Goal: Transaction & Acquisition: Purchase product/service

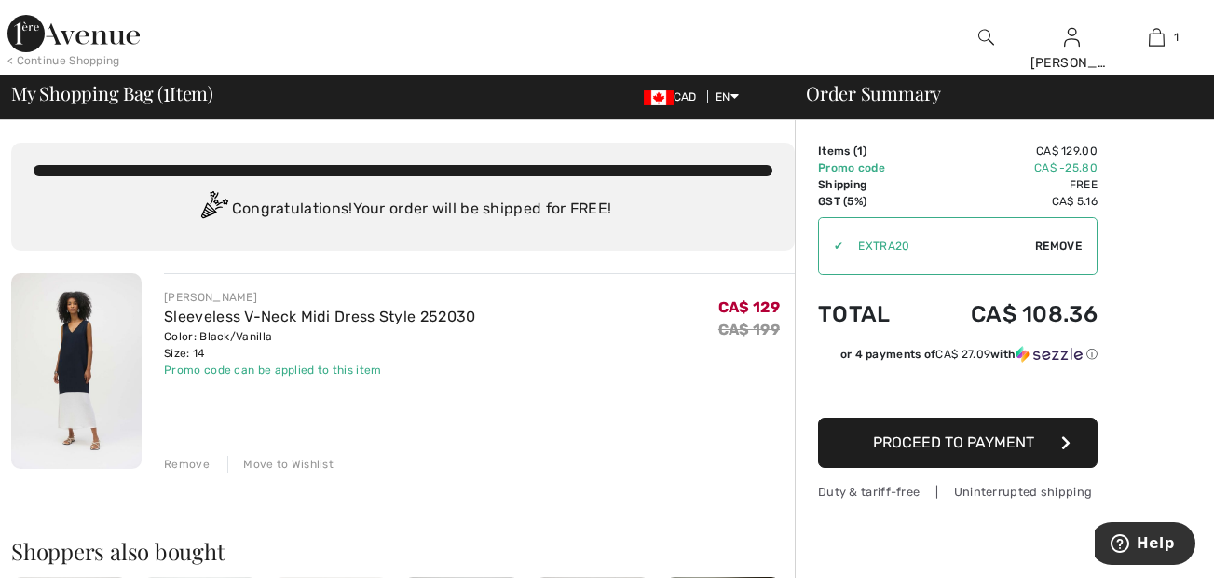
click at [897, 445] on span "Proceed to Payment" at bounding box center [953, 442] width 161 height 18
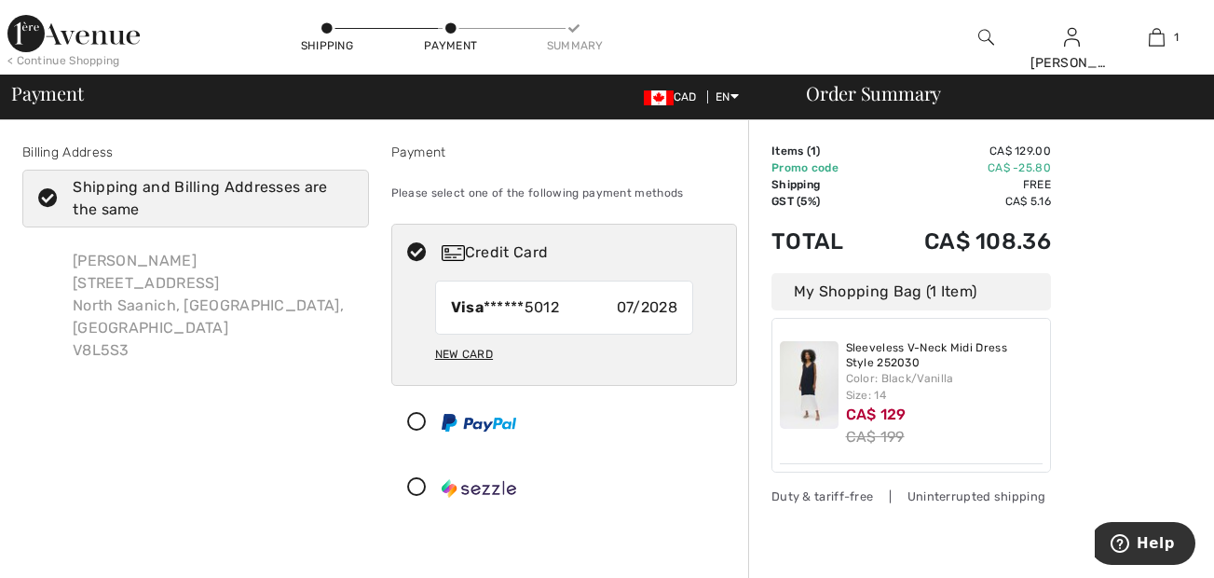
click at [455, 356] on div "New Card" at bounding box center [464, 354] width 58 height 32
radio input "true"
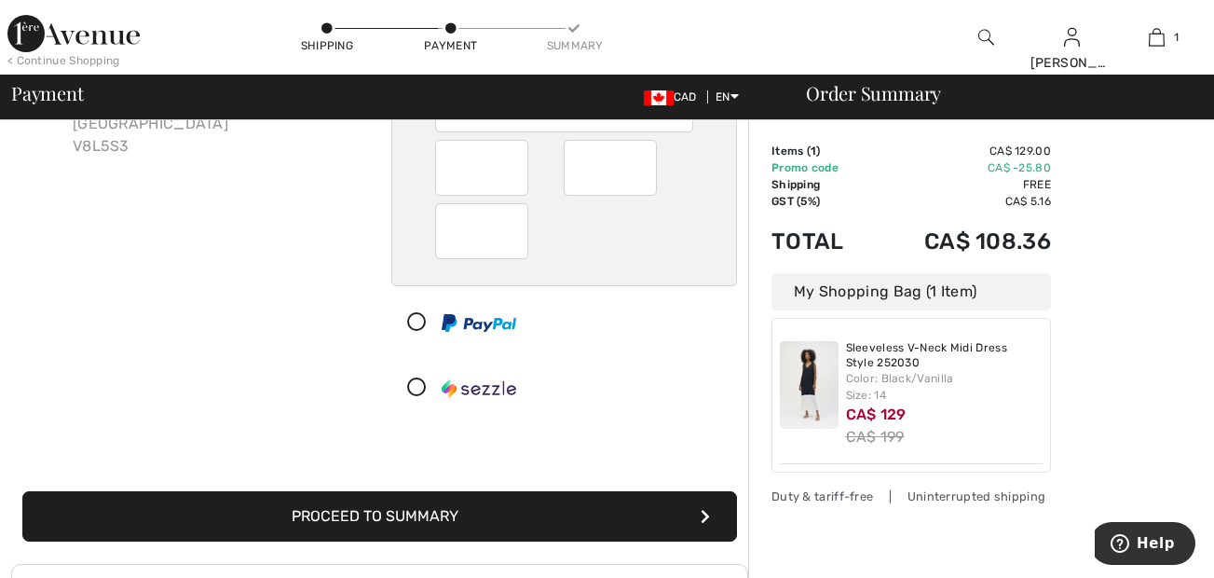
scroll to position [205, 0]
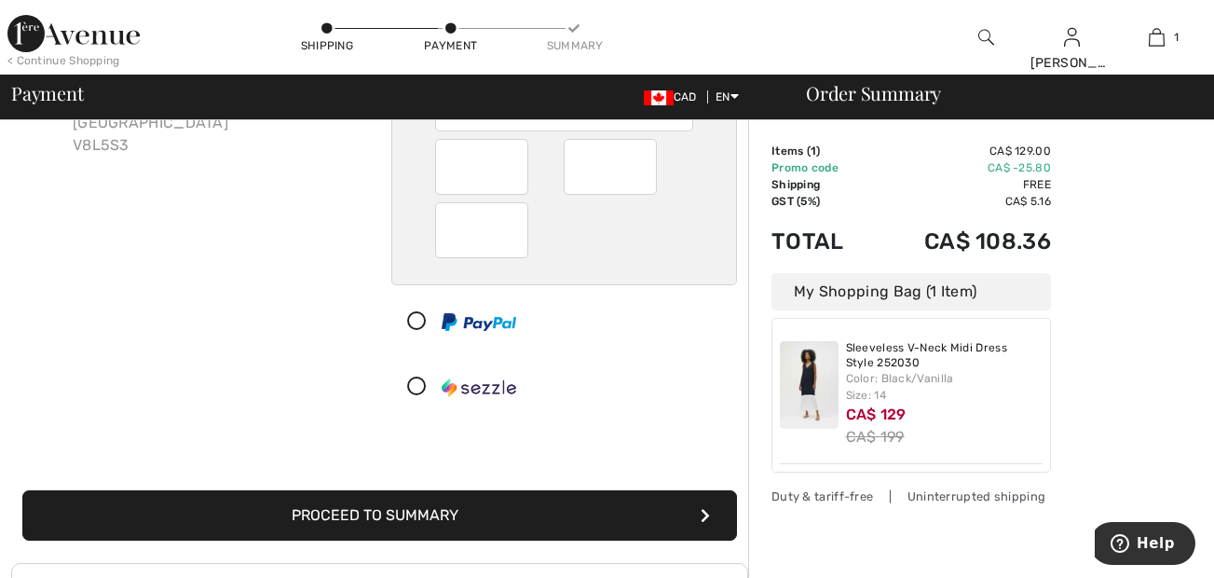
click at [409, 518] on button "Proceed to Summary" at bounding box center [379, 515] width 715 height 50
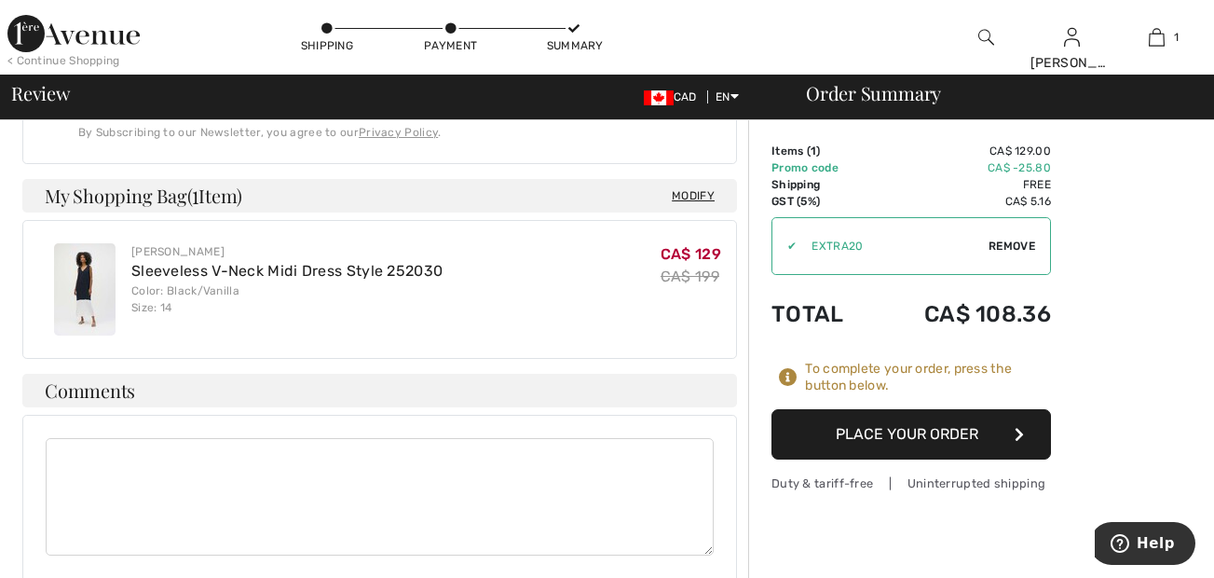
scroll to position [656, 0]
click at [886, 429] on button "Place Your Order" at bounding box center [912, 434] width 280 height 50
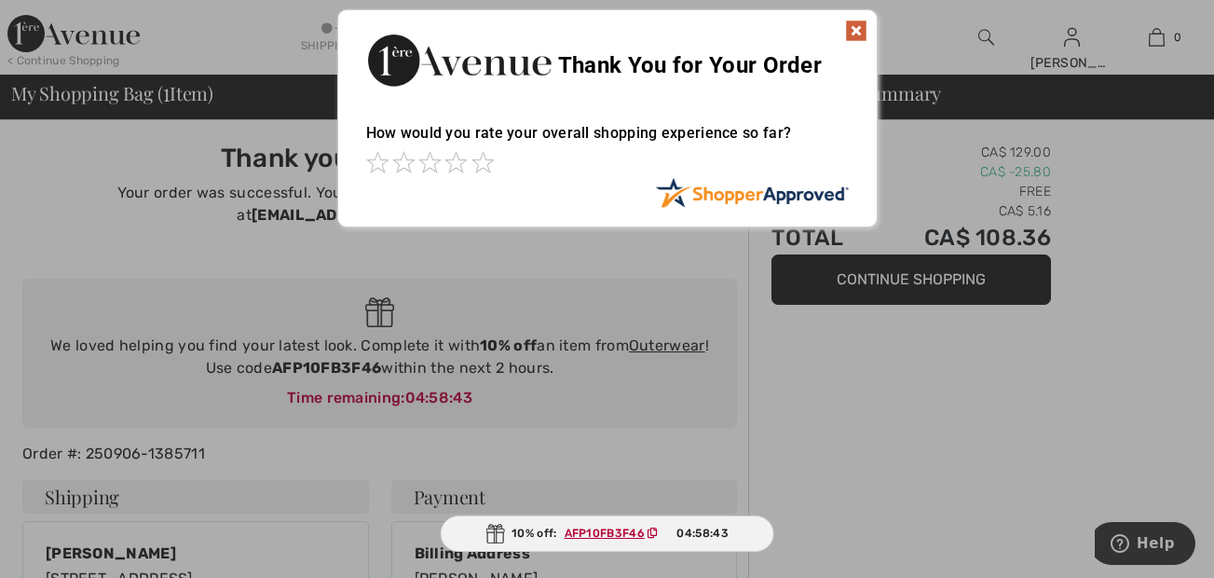
click at [853, 31] on img at bounding box center [856, 31] width 22 height 22
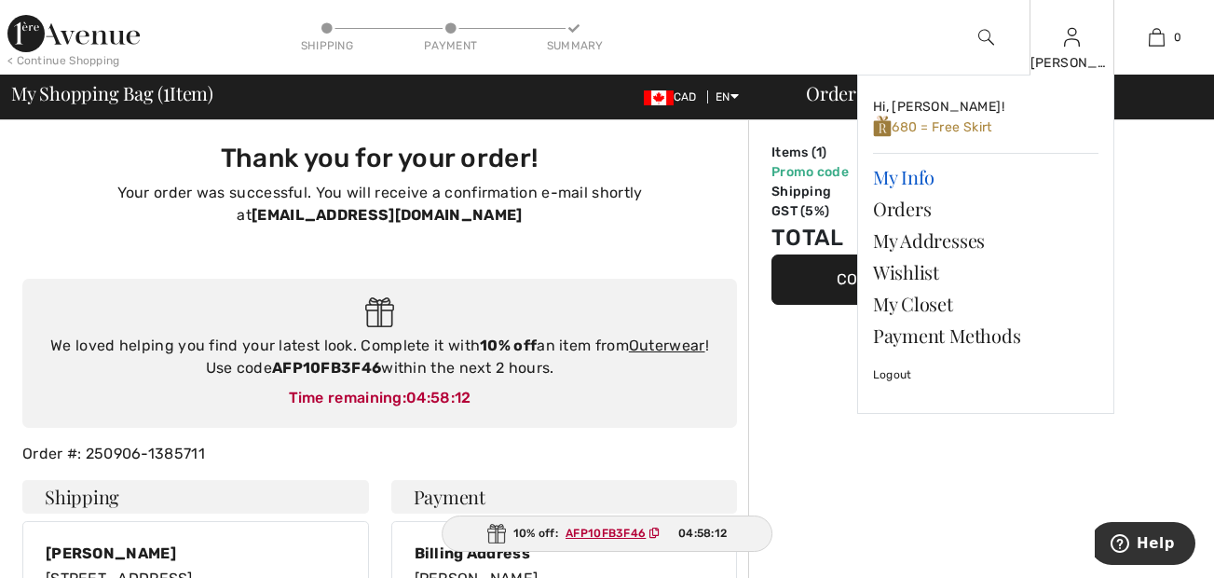
click at [907, 183] on link "My Info" at bounding box center [986, 177] width 226 height 32
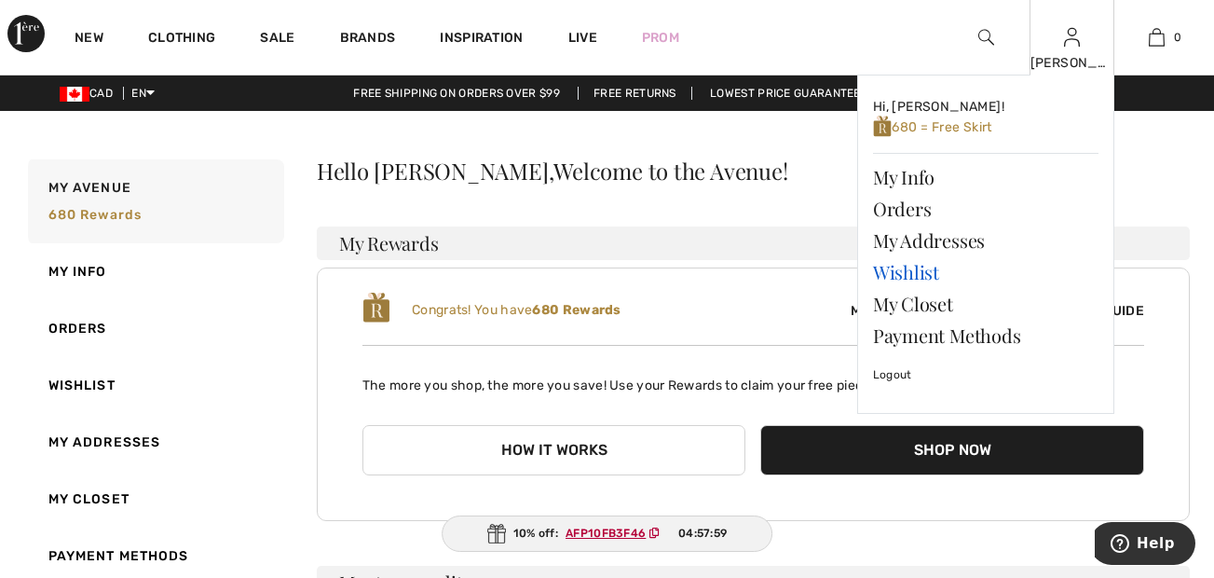
click at [896, 267] on link "Wishlist" at bounding box center [986, 272] width 226 height 32
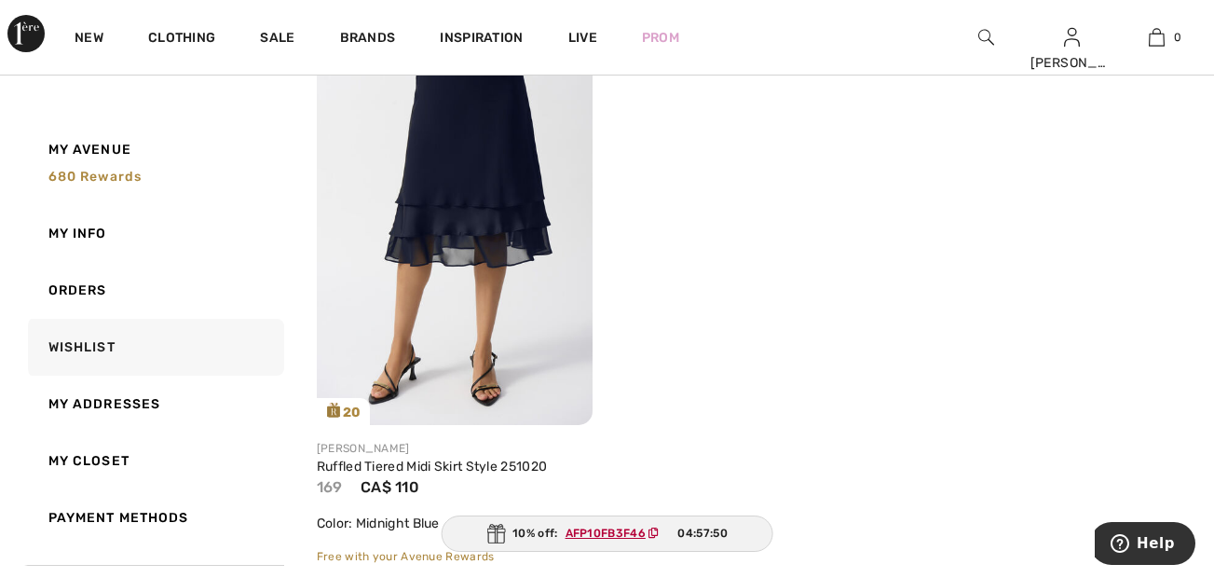
scroll to position [315, 0]
click at [486, 162] on img at bounding box center [455, 219] width 276 height 414
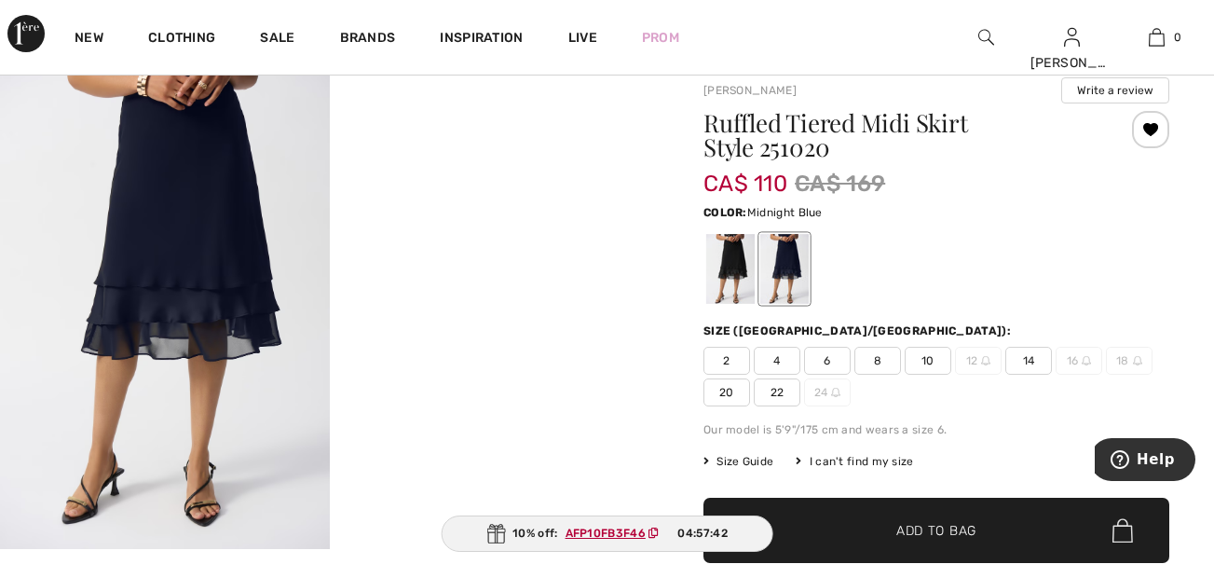
scroll to position [132, 0]
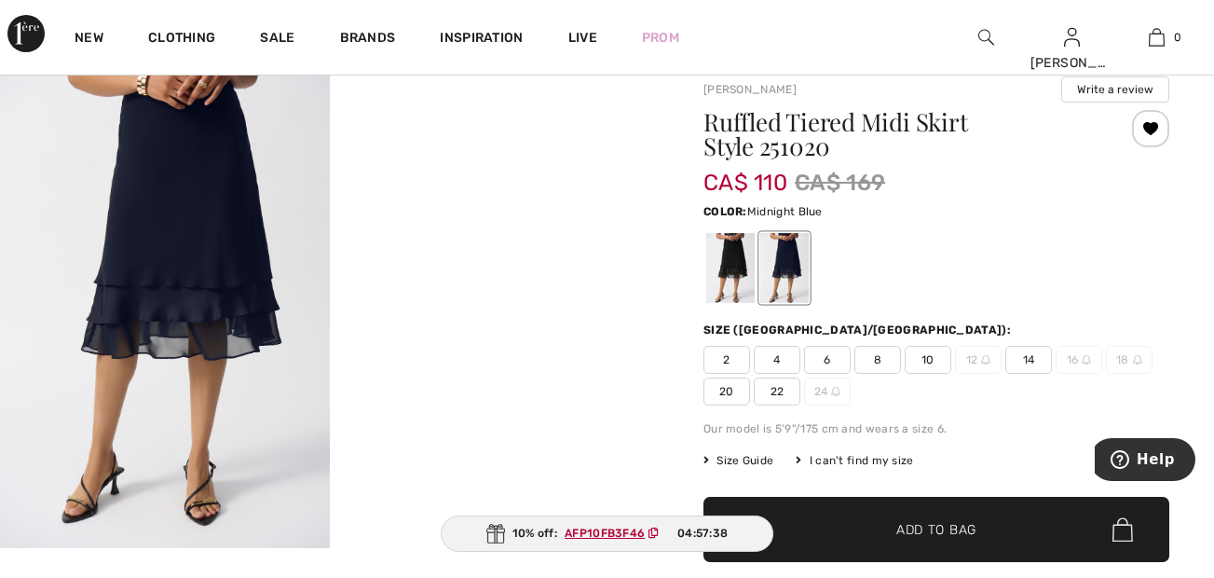
click at [1028, 362] on span "14" at bounding box center [1029, 360] width 47 height 28
click at [734, 273] on div at bounding box center [730, 269] width 48 height 70
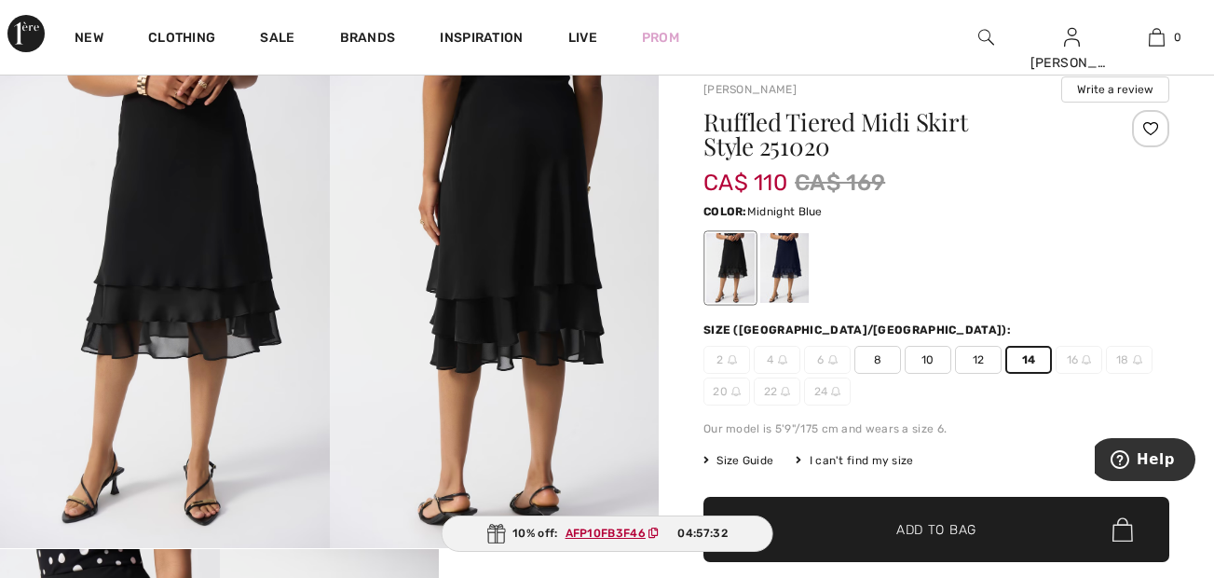
click at [794, 261] on div at bounding box center [785, 269] width 48 height 70
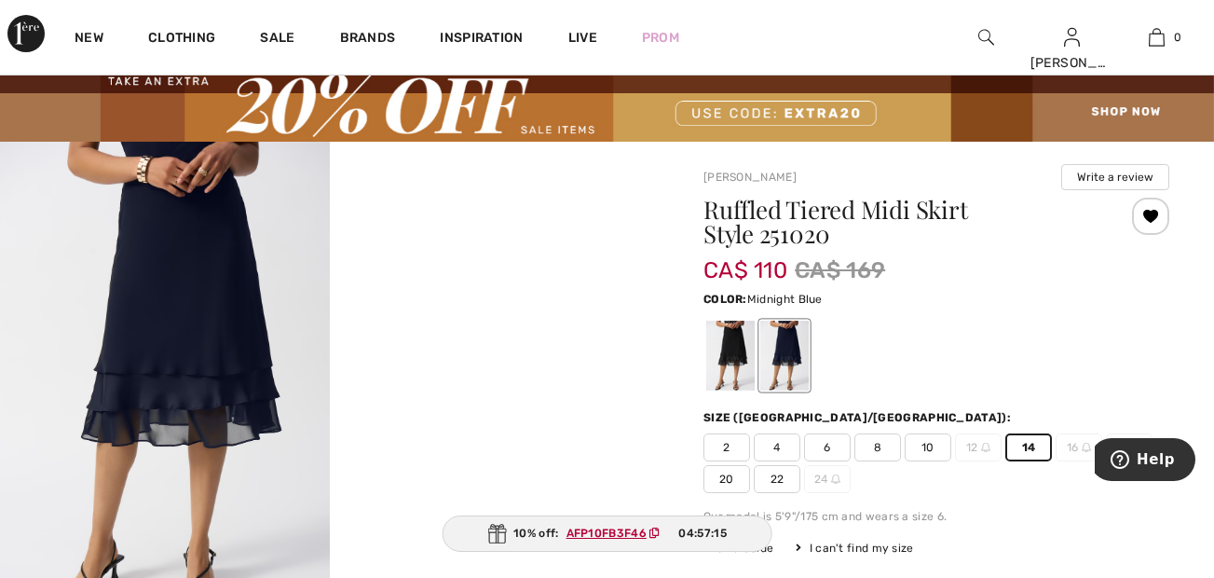
scroll to position [44, 0]
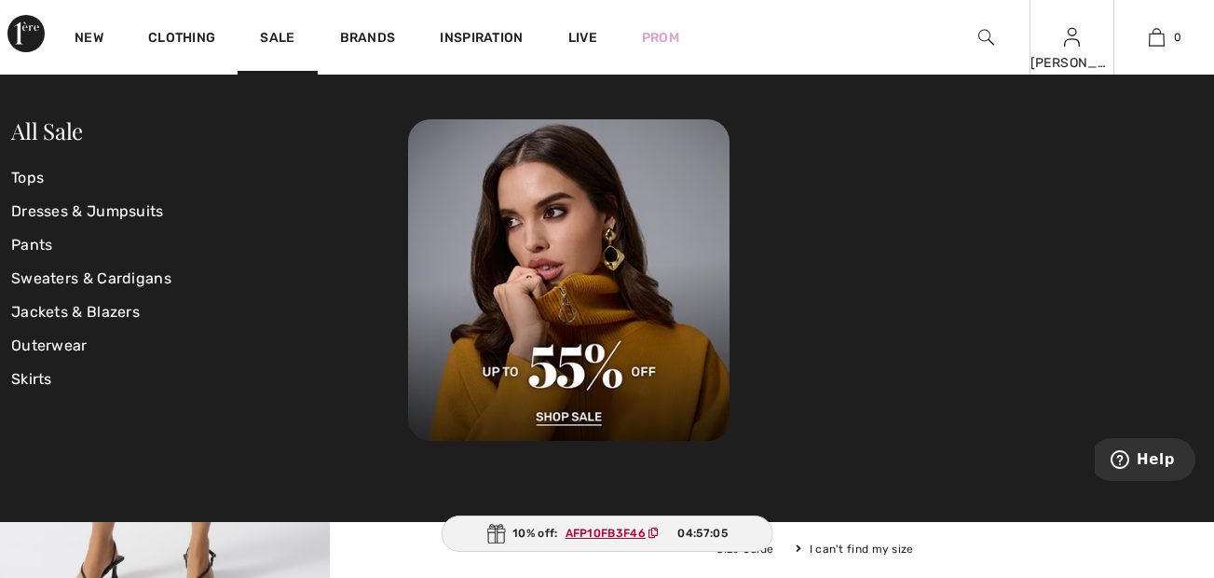
click at [1062, 44] on div "Margaret Hi, Margaret! 680 = Free Pants My Info Orders My Addresses Wishlist My…" at bounding box center [1072, 37] width 85 height 75
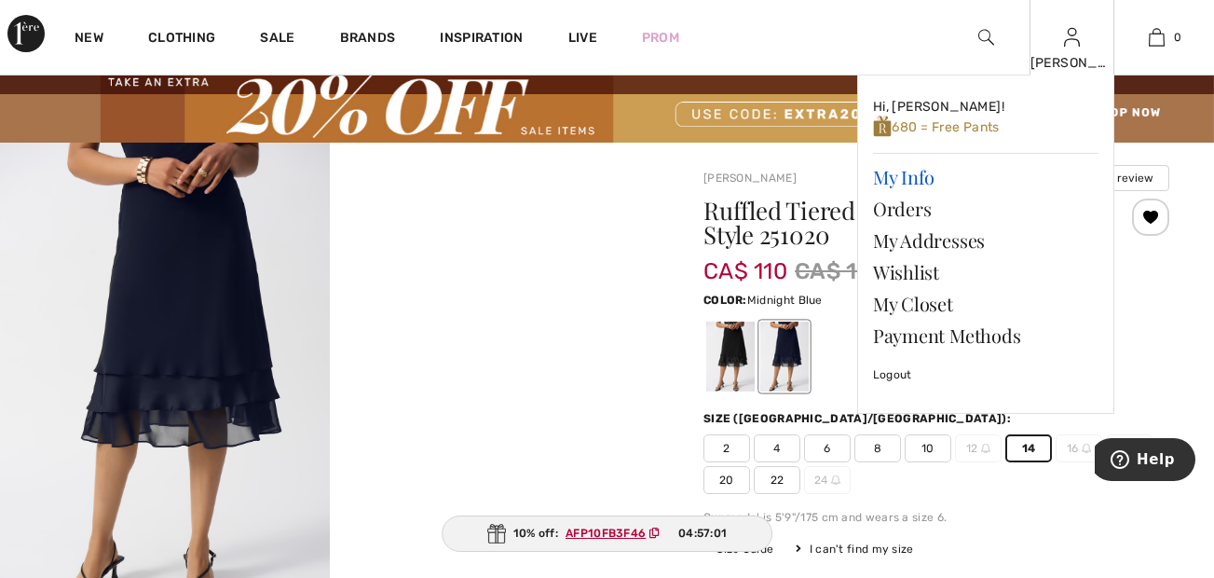
click at [886, 175] on link "My Info" at bounding box center [986, 177] width 226 height 32
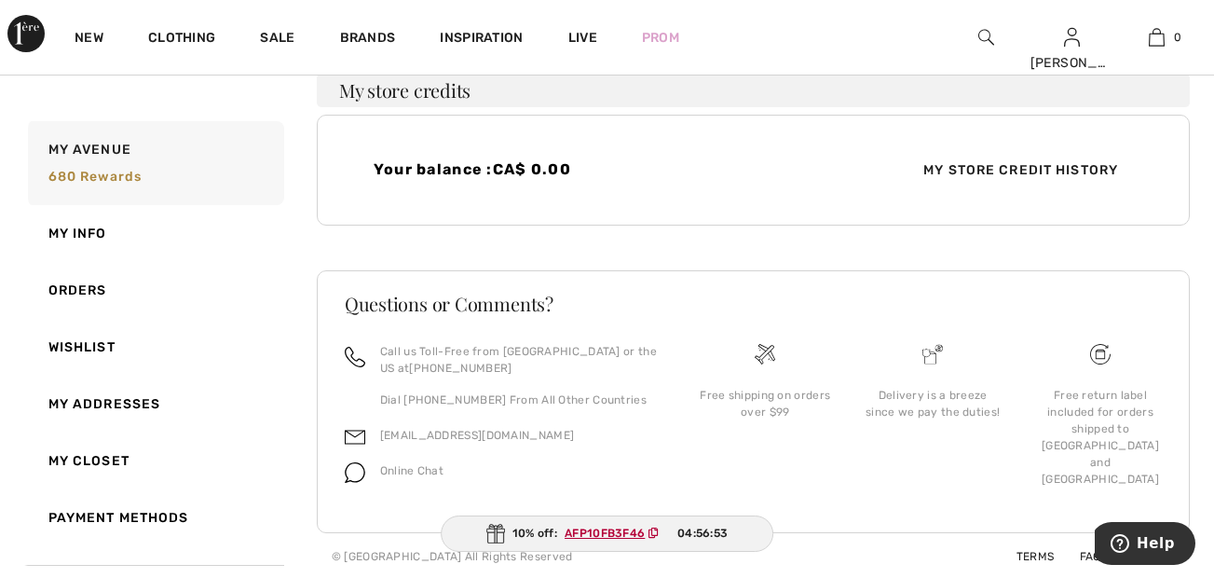
scroll to position [494, 0]
click at [161, 512] on link "Payment Methods" at bounding box center [154, 517] width 260 height 57
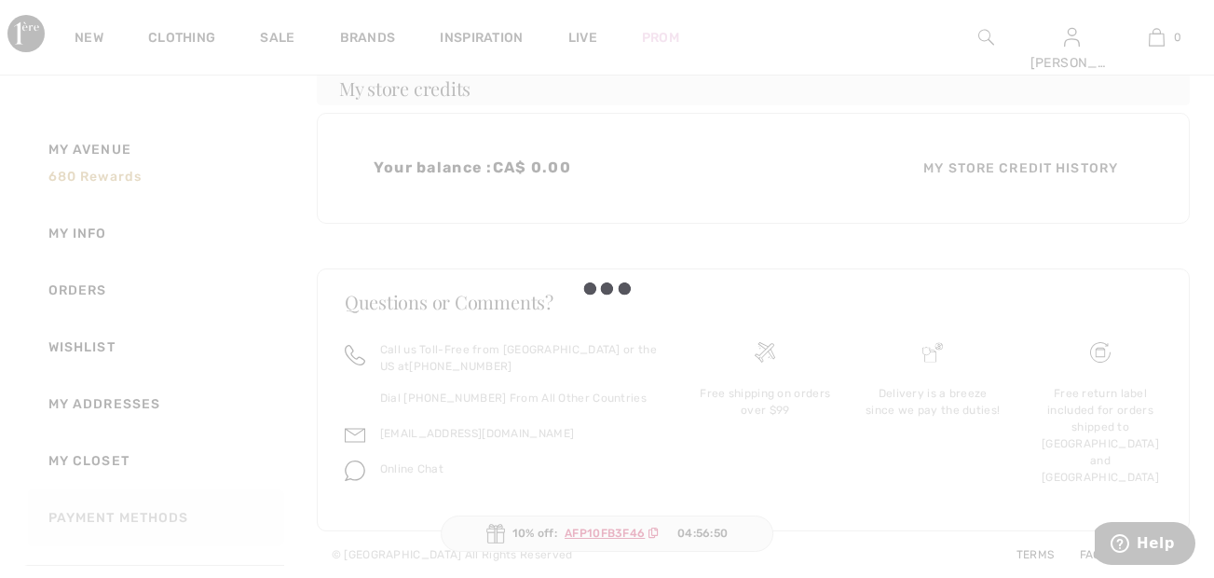
scroll to position [186, 0]
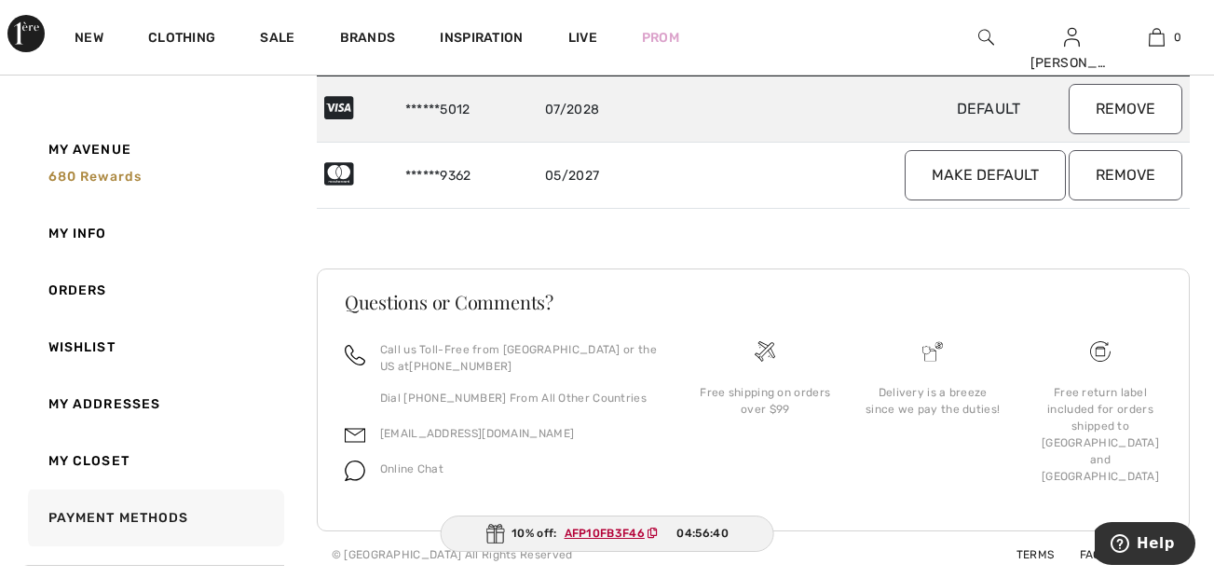
click at [1129, 179] on button "Remove" at bounding box center [1126, 175] width 114 height 50
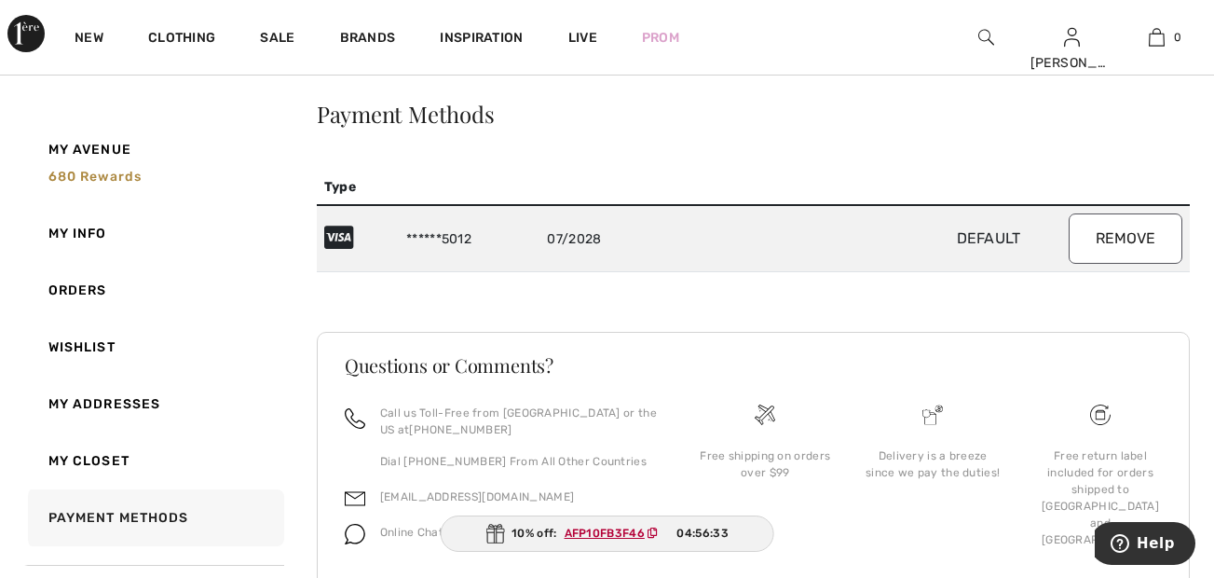
scroll to position [0, 0]
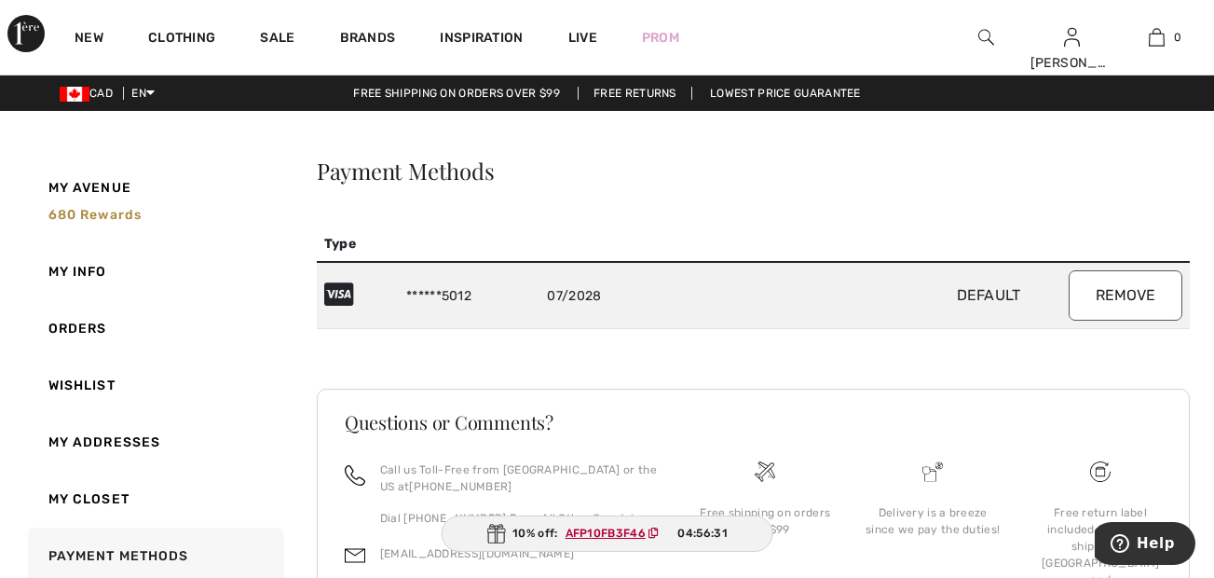
click at [537, 227] on th at bounding box center [794, 243] width 791 height 35
